Goal: Information Seeking & Learning: Learn about a topic

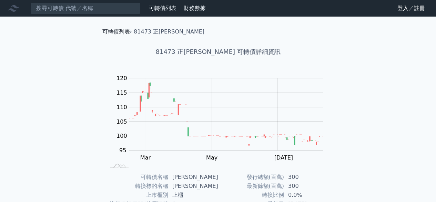
click at [124, 29] on link "可轉債列表" at bounding box center [116, 31] width 28 height 7
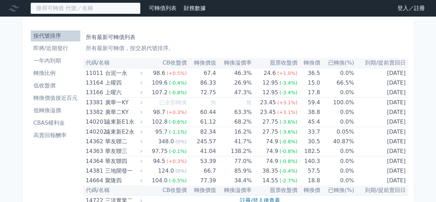
click at [88, 8] on input at bounding box center [85, 8] width 110 height 12
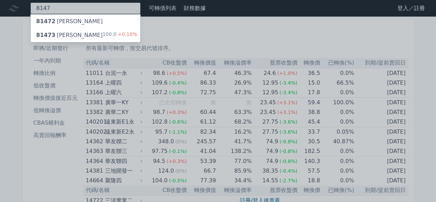
type input "8147"
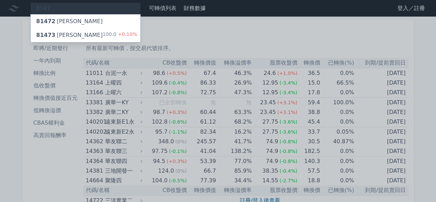
click at [100, 22] on div "81472 正[PERSON_NAME]" at bounding box center [86, 21] width 110 height 14
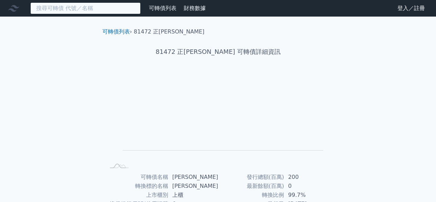
click at [85, 8] on input at bounding box center [85, 8] width 110 height 12
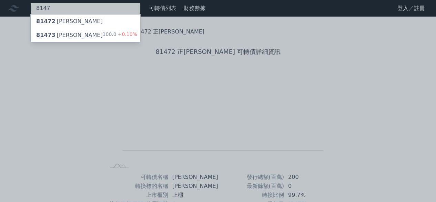
type input "8147"
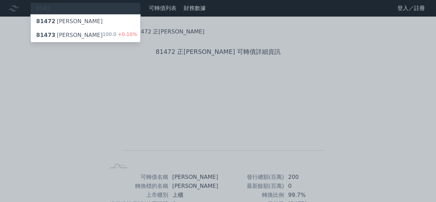
click at [83, 29] on div "81473 正淩三 100.0 +0.10%" at bounding box center [86, 35] width 110 height 14
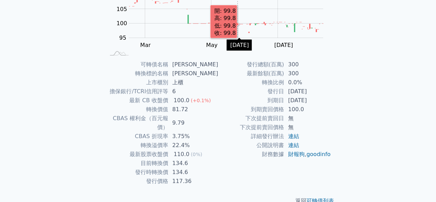
scroll to position [117, 0]
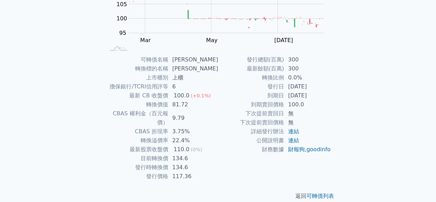
click at [180, 154] on td "134.6" at bounding box center [193, 158] width 50 height 9
click at [191, 154] on td "134.6" at bounding box center [193, 158] width 50 height 9
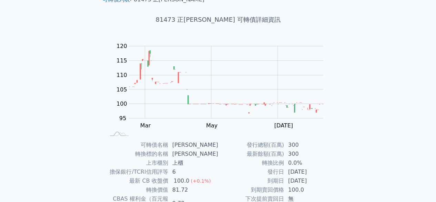
scroll to position [0, 0]
